Goal: Find specific page/section: Find specific page/section

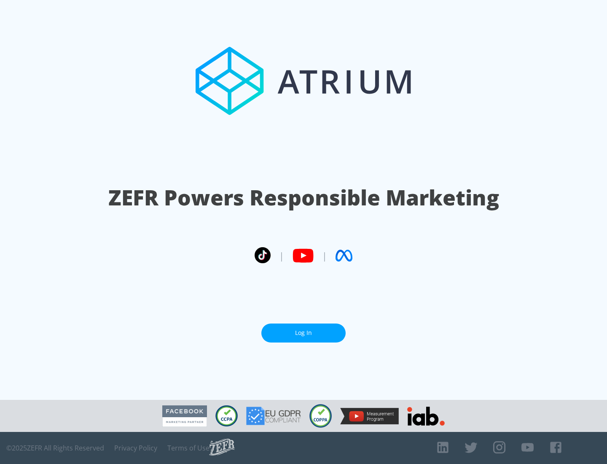
click at [303, 333] on link "Log In" at bounding box center [303, 332] width 84 height 19
